Goal: Transaction & Acquisition: Purchase product/service

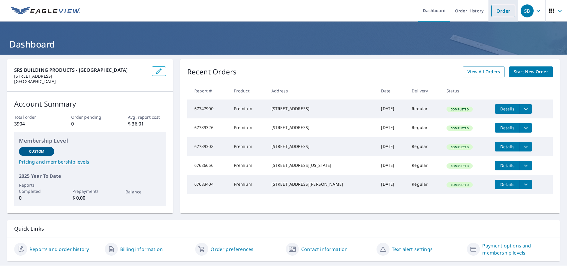
click at [495, 12] on link "Order" at bounding box center [503, 11] width 24 height 12
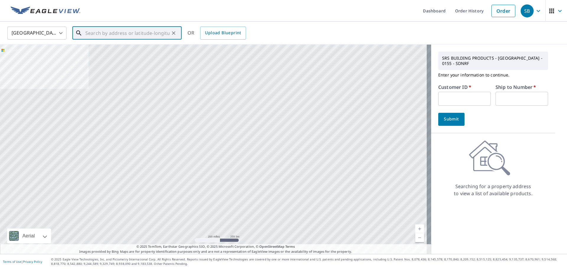
click at [87, 34] on input "text" at bounding box center [127, 33] width 84 height 17
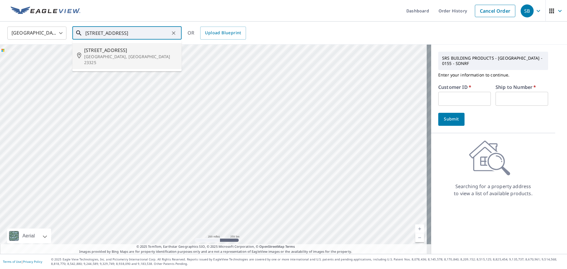
click at [96, 58] on p "Chesapeake, VA 23325" at bounding box center [130, 60] width 93 height 12
type input "106 Bow St Chesapeake, VA 23325"
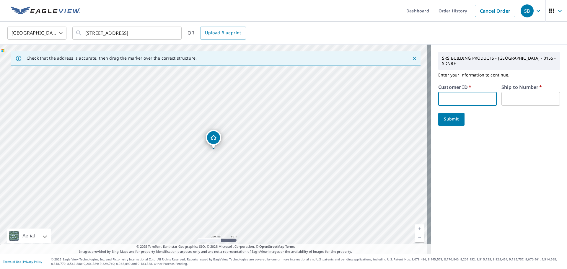
click at [439, 95] on input "text" at bounding box center [467, 99] width 58 height 14
type input "WRI164"
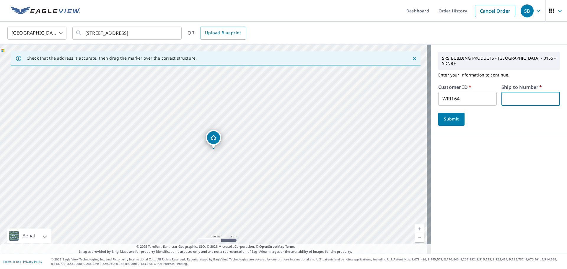
click at [510, 93] on input "text" at bounding box center [530, 99] width 58 height 14
type input "1"
click at [445, 115] on span "Submit" at bounding box center [451, 118] width 17 height 7
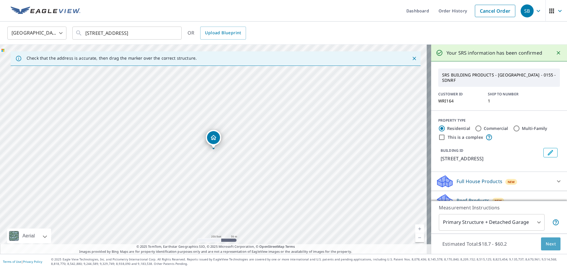
click at [546, 242] on span "Next" at bounding box center [551, 243] width 10 height 7
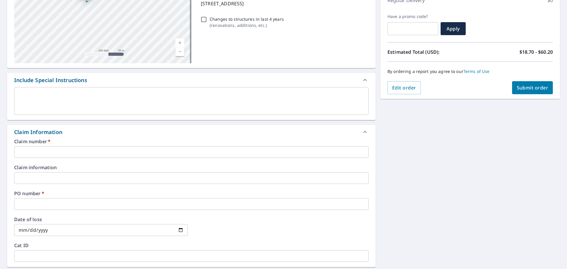
scroll to position [118, 0]
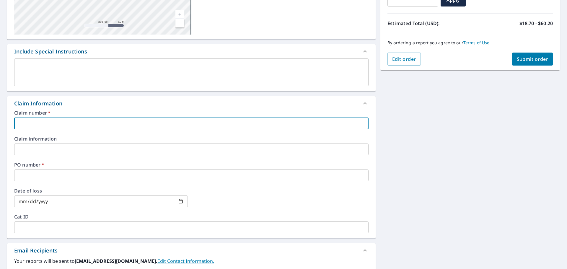
click at [23, 119] on input "text" at bounding box center [191, 124] width 354 height 12
type input "E"
checkbox input "true"
type input "EV"
checkbox input "true"
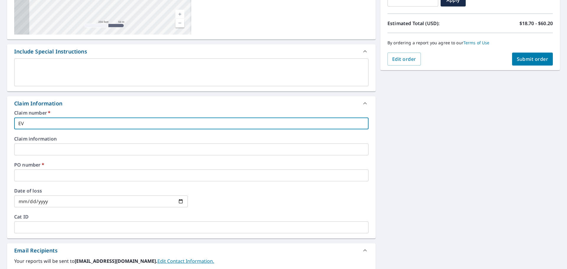
type input "EV"
checkbox input "true"
type input "EV /"
checkbox input "true"
type input "EV /"
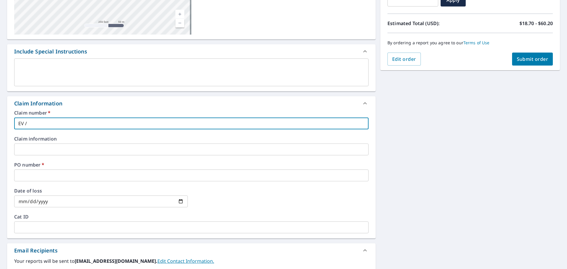
checkbox input "true"
type input "EV / 1"
checkbox input "true"
type input "EV / 10"
checkbox input "true"
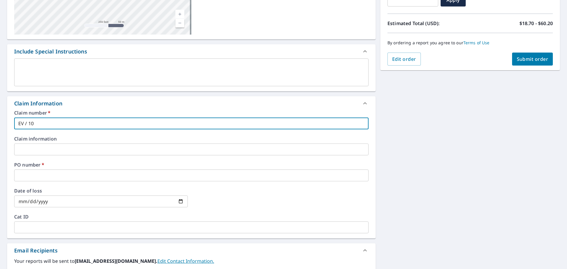
type input "EV / 106"
checkbox input "true"
type input "EV / 106"
checkbox input "true"
type input "EV / 106 B"
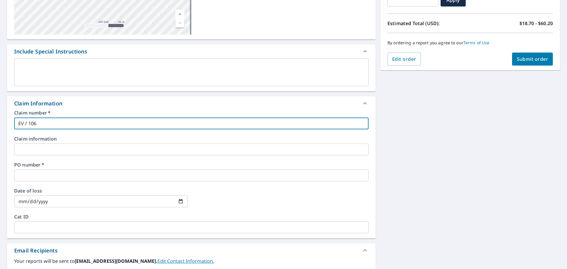
checkbox input "true"
type input "EV / 106 BO"
checkbox input "true"
type input "EV / 106 BOW"
checkbox input "true"
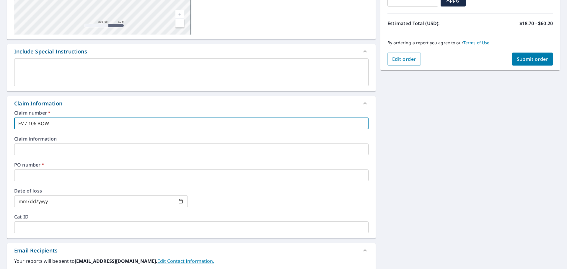
type input "EV / 106 BOW"
checkbox input "true"
type input "EV / 106 BOW S"
checkbox input "true"
type input "EV / 106 BOW ST"
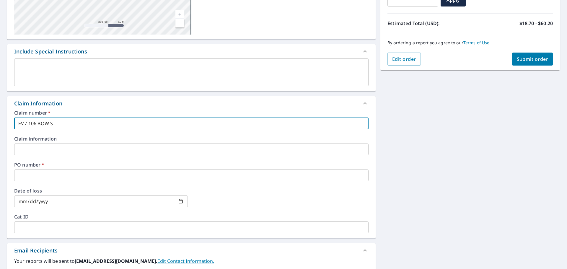
checkbox input "true"
type input "EV / 106 BOW ST"
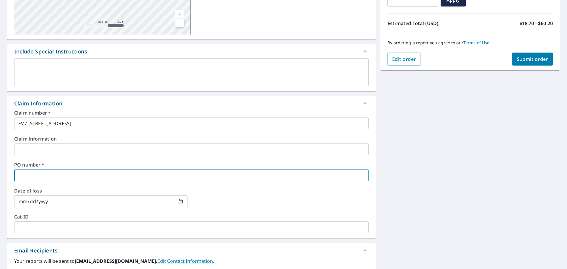
click at [20, 173] on input "text" at bounding box center [191, 176] width 354 height 12
type input "E"
checkbox input "true"
type input "EV"
checkbox input "true"
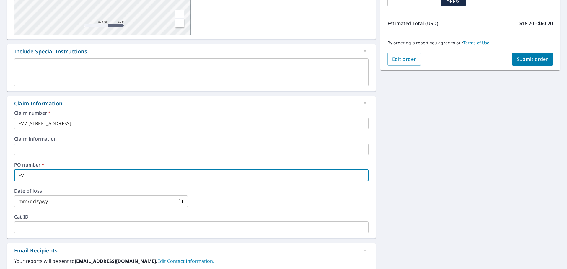
type input "EV"
checkbox input "true"
type input "EV /"
checkbox input "true"
type input "EV /"
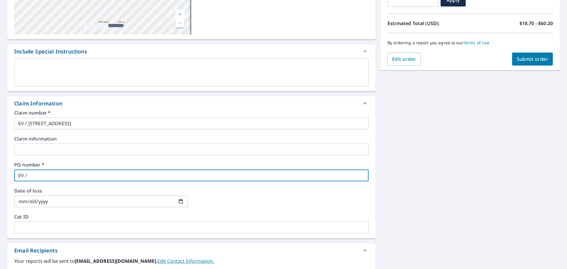
checkbox input "true"
type input "EV / 1"
checkbox input "true"
type input "EV / 10"
checkbox input "true"
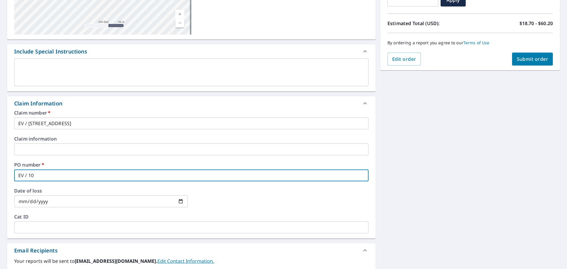
type input "EV / 106"
checkbox input "true"
type input "EV / 106"
checkbox input "true"
type input "EV / 106 B"
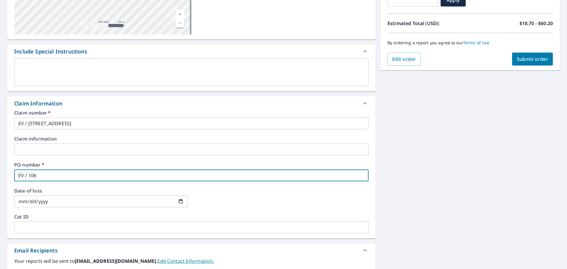
checkbox input "true"
type input "EV / 106 BO"
checkbox input "true"
type input "EV / 106 BOW"
checkbox input "true"
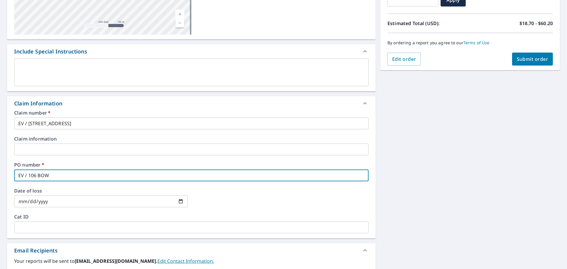
type input "EV / 106 BOW"
checkbox input "true"
type input "EV / 106 BOW S"
checkbox input "true"
type input "EV / 106 BOW ST"
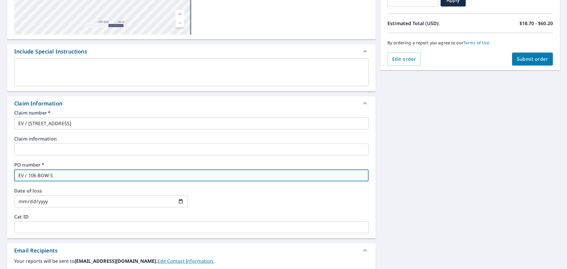
checkbox input "true"
type input "EV / 106 BOW ST"
checkbox input "true"
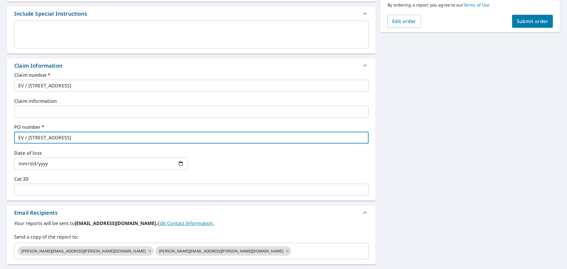
scroll to position [234, 0]
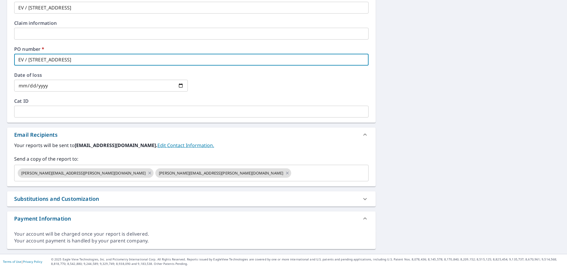
type input "EV / 106 BOW ST"
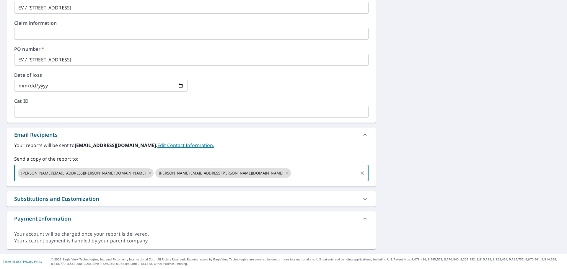
click at [292, 170] on input "text" at bounding box center [324, 172] width 65 height 11
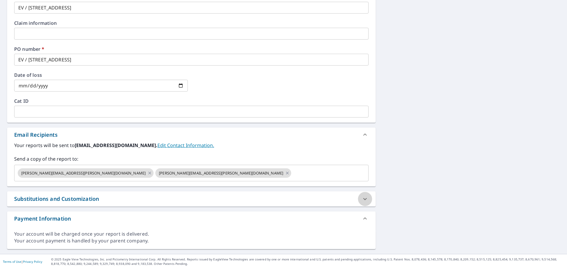
click at [361, 201] on icon at bounding box center [364, 199] width 7 height 7
checkbox input "true"
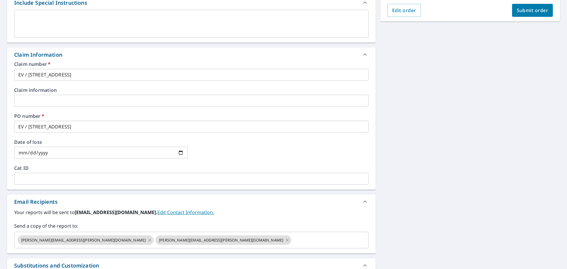
scroll to position [177, 0]
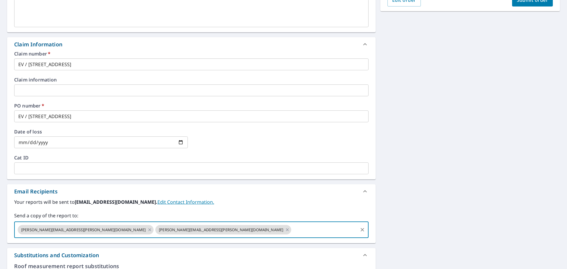
drag, startPoint x: 201, startPoint y: 228, endPoint x: 204, endPoint y: 231, distance: 4.2
click at [292, 228] on input "text" at bounding box center [324, 229] width 65 height 11
type input "J"
checkbox input "true"
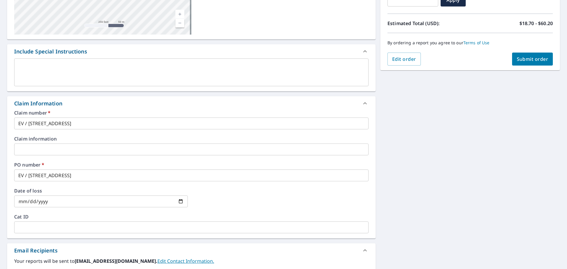
scroll to position [0, 0]
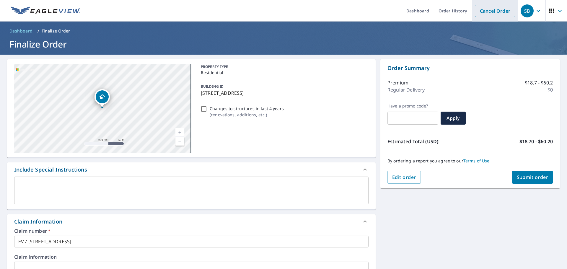
type input "sam"
click at [483, 12] on link "Cancel Order" at bounding box center [495, 11] width 40 height 12
checkbox input "true"
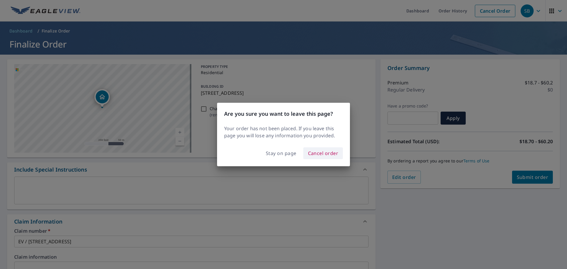
click at [320, 155] on span "Cancel order" at bounding box center [323, 153] width 30 height 8
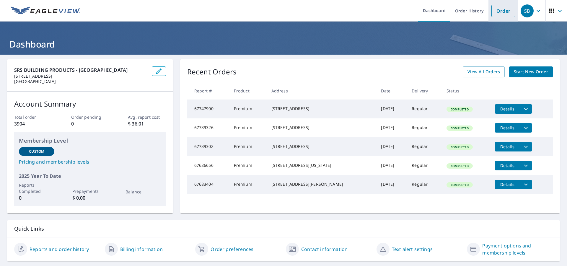
drag, startPoint x: 496, startPoint y: 9, endPoint x: 491, endPoint y: 14, distance: 6.1
click at [496, 9] on link "Order" at bounding box center [503, 11] width 24 height 12
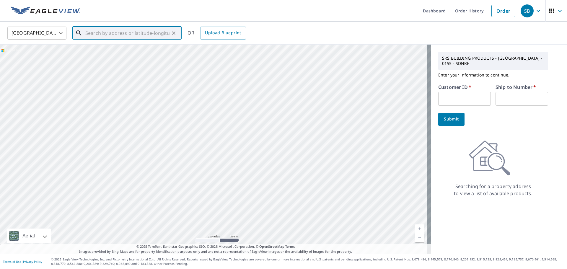
click at [87, 34] on input "text" at bounding box center [127, 33] width 84 height 17
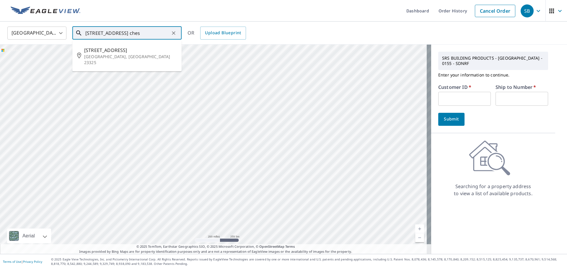
click at [96, 57] on p "Chesapeake, VA 23325" at bounding box center [130, 60] width 93 height 12
type input "106 Bow St Chesapeake, VA 23325"
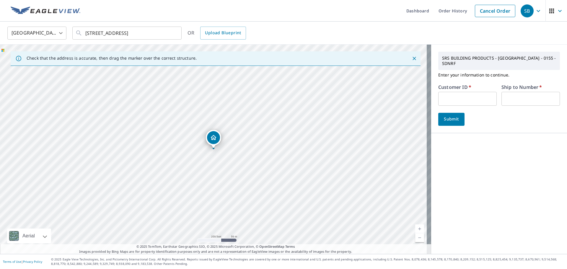
click at [440, 92] on input "text" at bounding box center [467, 99] width 58 height 14
type input "WRI164"
click at [508, 95] on input "text" at bounding box center [530, 99] width 58 height 14
type input "1"
click at [448, 115] on span "Submit" at bounding box center [451, 118] width 17 height 7
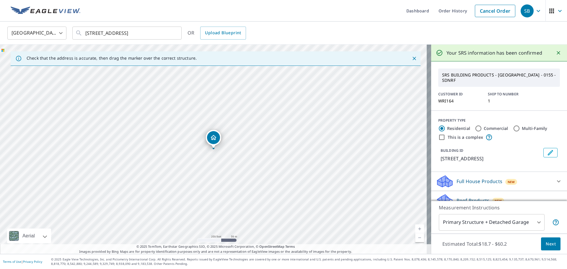
click at [546, 242] on span "Next" at bounding box center [551, 243] width 10 height 7
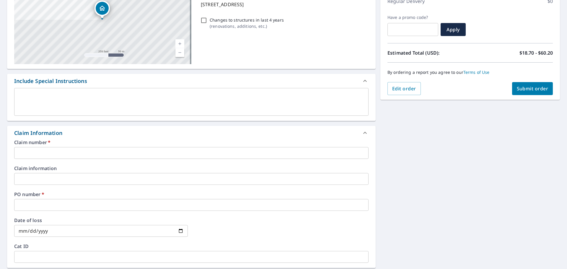
scroll to position [118, 0]
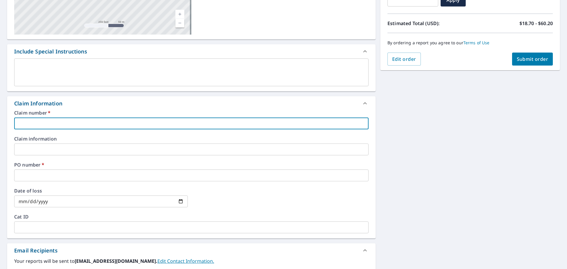
click at [23, 121] on input "text" at bounding box center [191, 124] width 354 height 12
type input "e"
checkbox input "true"
type input "ev"
checkbox input "true"
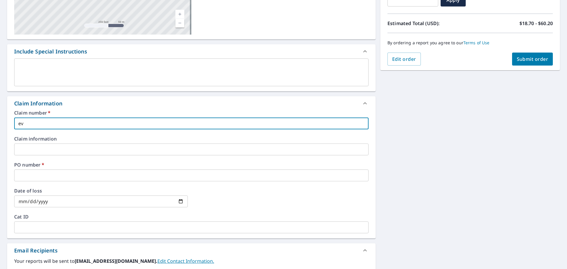
type input "ev"
checkbox input "true"
type input "ev /"
checkbox input "true"
type input "ev"
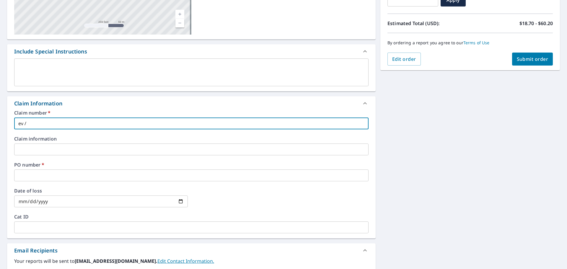
checkbox input "true"
type input "ev"
checkbox input "true"
type input "e"
checkbox input "true"
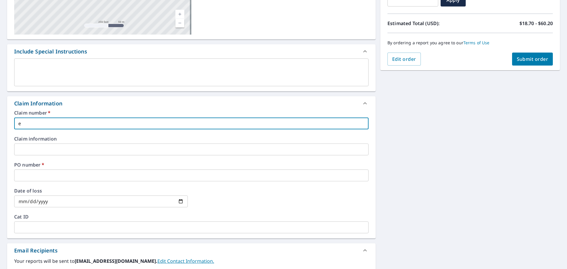
checkbox input "true"
type input "E"
checkbox input "true"
type input "EV"
checkbox input "true"
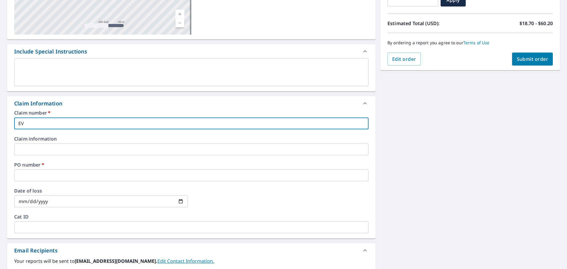
type input "EV"
checkbox input "true"
type input "EV /"
checkbox input "true"
type input "EV /"
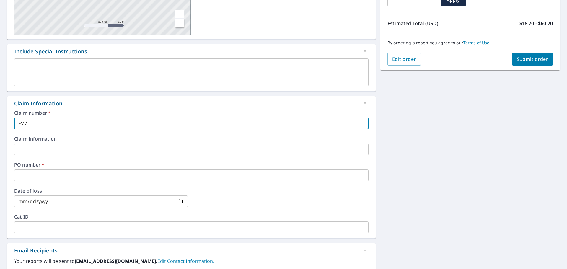
checkbox input "true"
type input "EV / 1"
checkbox input "true"
type input "EV / 10"
checkbox input "true"
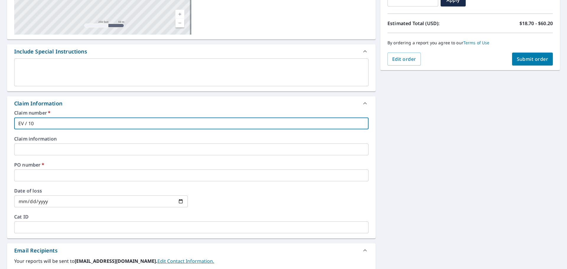
type input "EV / 106"
checkbox input "true"
type input "EV / 106"
checkbox input "true"
type input "EV / 106 B"
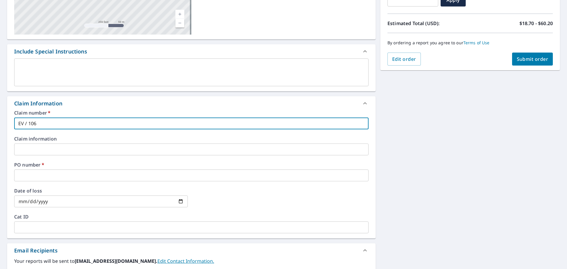
checkbox input "true"
type input "EV / 106 BO"
checkbox input "true"
type input "EV / 106 BOW"
checkbox input "true"
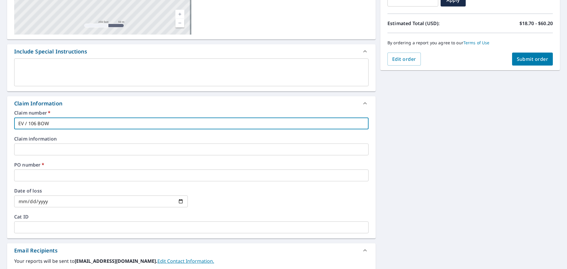
type input "EV / 106 BOW"
checkbox input "true"
type input "EV / 106 BOW S"
checkbox input "true"
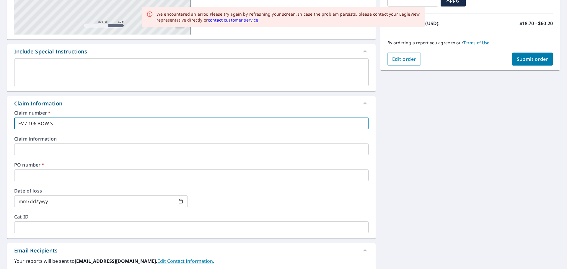
type input "EV / 106 BOW ST"
checkbox input "true"
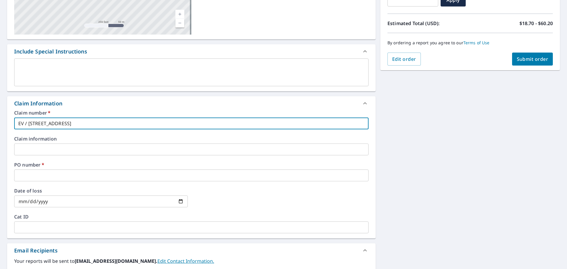
type input "EV / 106 BOW ST"
click at [20, 174] on input "text" at bounding box center [191, 176] width 354 height 12
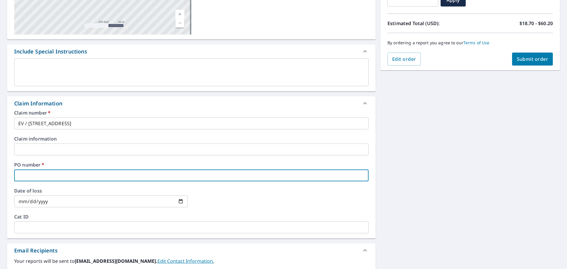
type input "E"
checkbox input "true"
type input "EV"
checkbox input "true"
type input "EV"
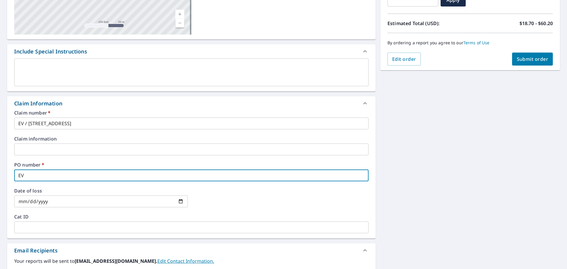
checkbox input "true"
type input "EV /"
checkbox input "true"
type input "EV /"
checkbox input "true"
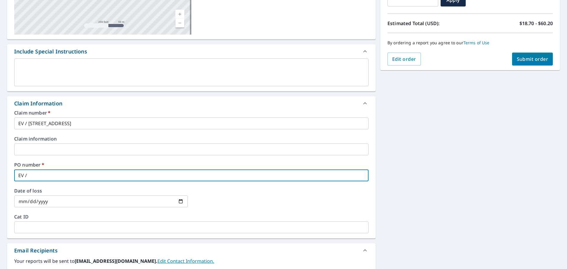
type input "EV / 1"
checkbox input "true"
type input "EV / 10"
checkbox input "true"
type input "EV / 106"
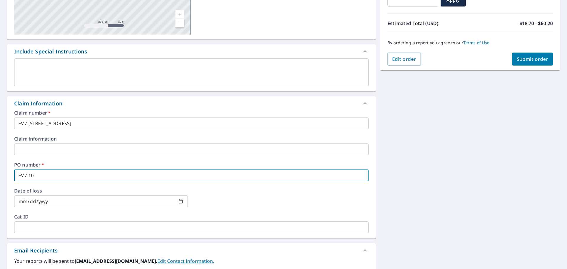
checkbox input "true"
type input "EV / 106"
checkbox input "true"
type input "EV / 106 B"
checkbox input "true"
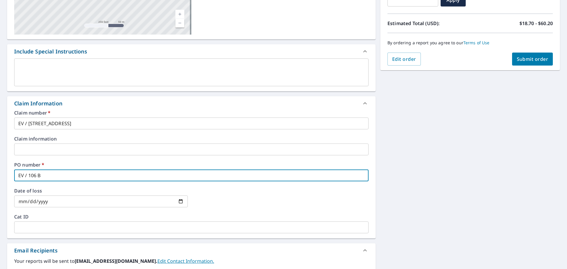
type input "EV / 106 BO"
checkbox input "true"
type input "EV / 106 BOW"
checkbox input "true"
type input "EV / 106 BOW"
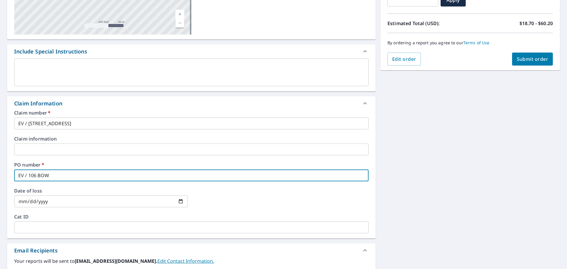
checkbox input "true"
type input "EV / 106 BOW S"
checkbox input "true"
type input "EV / 106 BOW ST"
checkbox input "true"
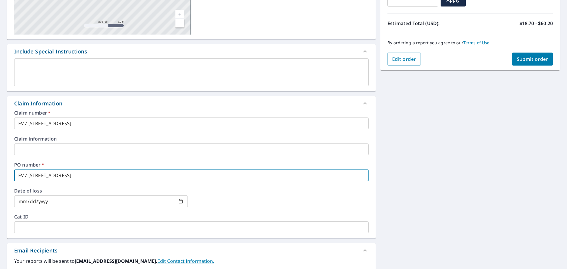
type input "EV / 106 BOW ST"
checkbox input "true"
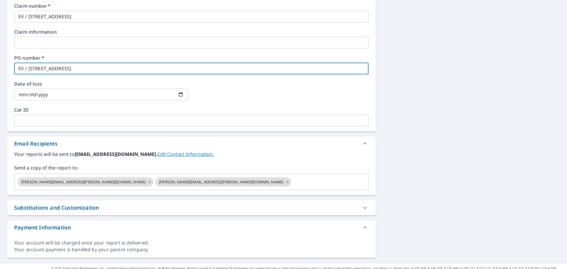
scroll to position [234, 0]
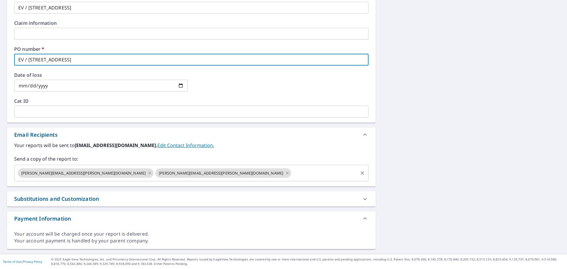
type input "EV / 106 BOW ST"
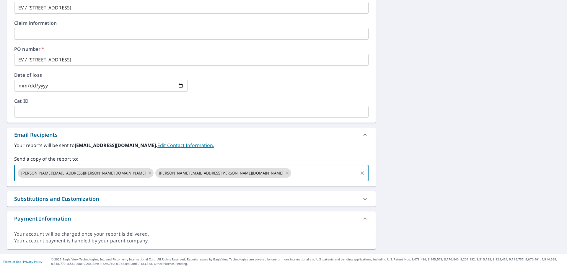
click at [292, 178] on input "text" at bounding box center [324, 172] width 65 height 11
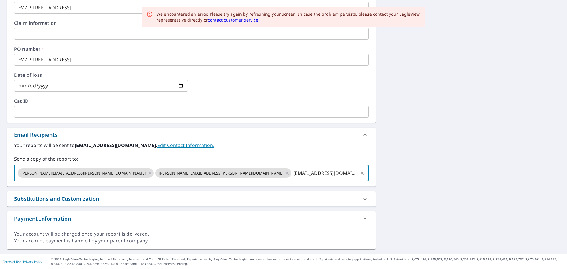
type input "justwright35@gmail.com"
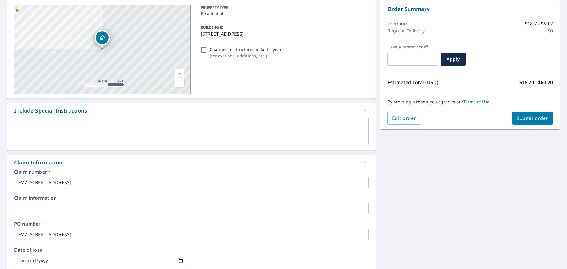
scroll to position [27, 0]
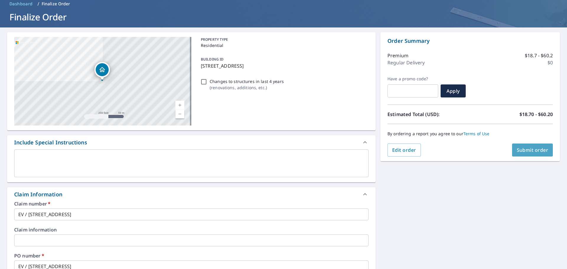
click at [524, 150] on span "Submit order" at bounding box center [533, 150] width 32 height 6
checkbox input "true"
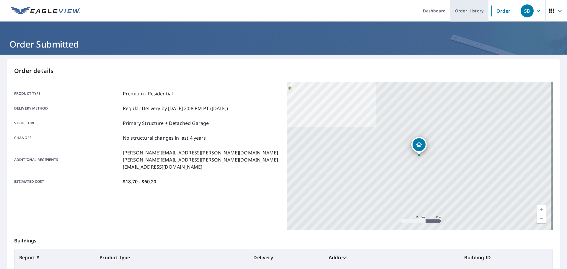
click at [455, 12] on link "Order History" at bounding box center [469, 11] width 38 height 22
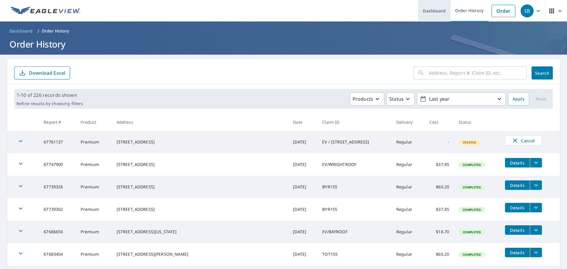
click at [438, 10] on link "Dashboard" at bounding box center [434, 11] width 32 height 22
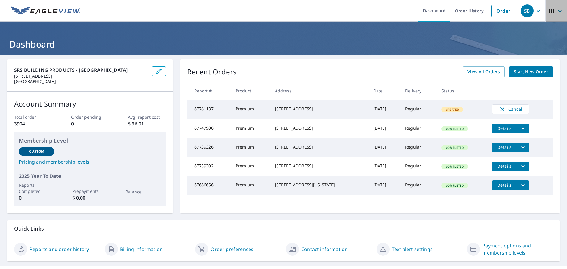
click at [556, 10] on icon "button" at bounding box center [559, 10] width 7 height 7
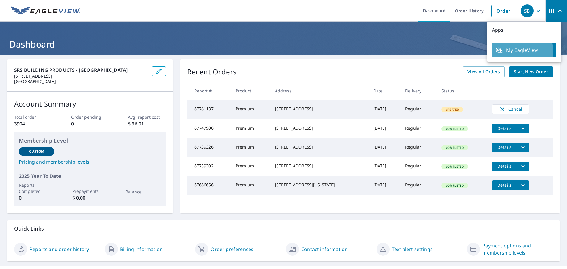
click at [508, 52] on span "My EagleView" at bounding box center [524, 50] width 57 height 7
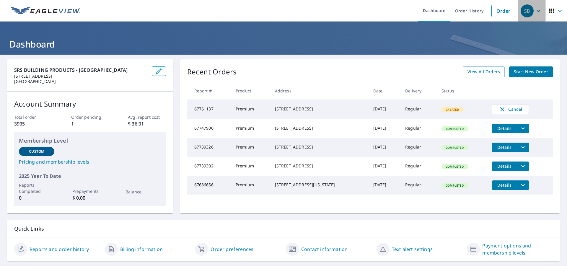
click at [535, 12] on icon "button" at bounding box center [538, 10] width 7 height 7
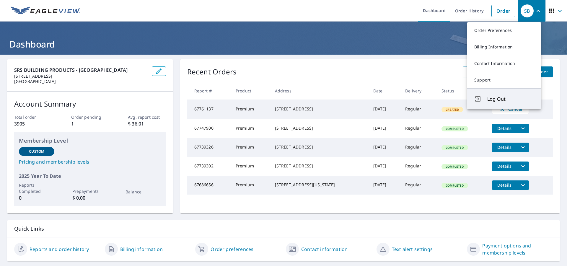
click at [490, 100] on span "Log Out" at bounding box center [510, 98] width 47 height 7
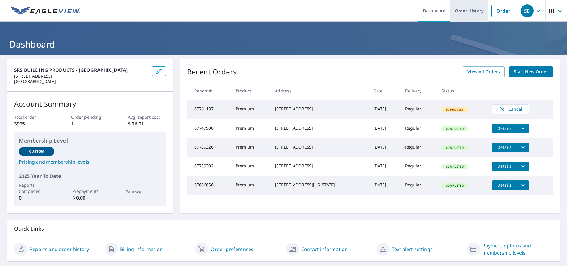
click at [457, 11] on link "Order History" at bounding box center [469, 11] width 38 height 22
